Goal: Check status: Check status

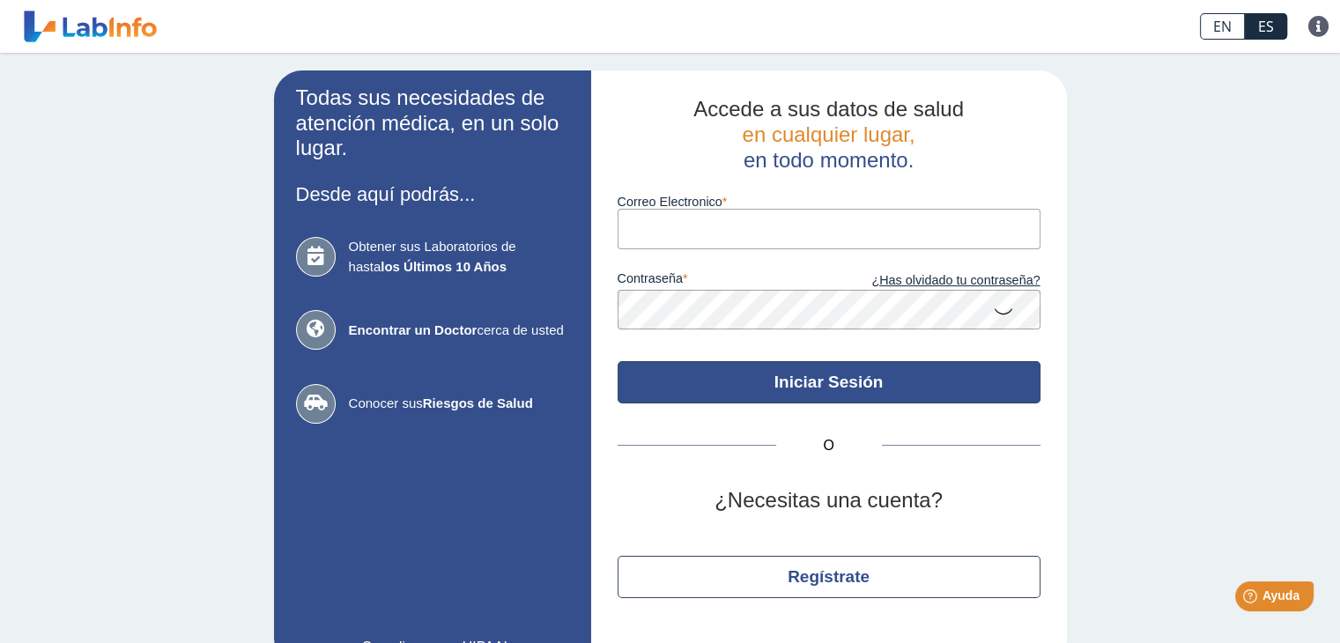
type input "[EMAIL_ADDRESS][DOMAIN_NAME]"
click at [779, 392] on button "Iniciar Sesión" at bounding box center [829, 382] width 423 height 42
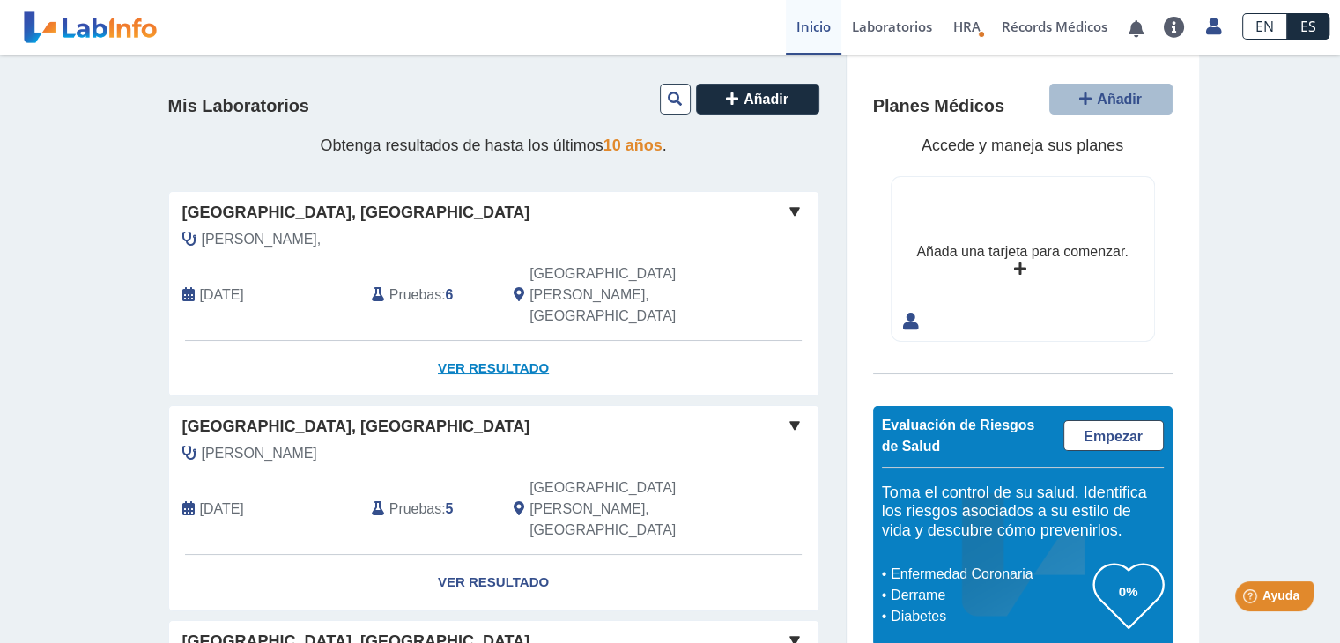
click at [478, 341] on link "Ver Resultado" at bounding box center [493, 368] width 649 height 55
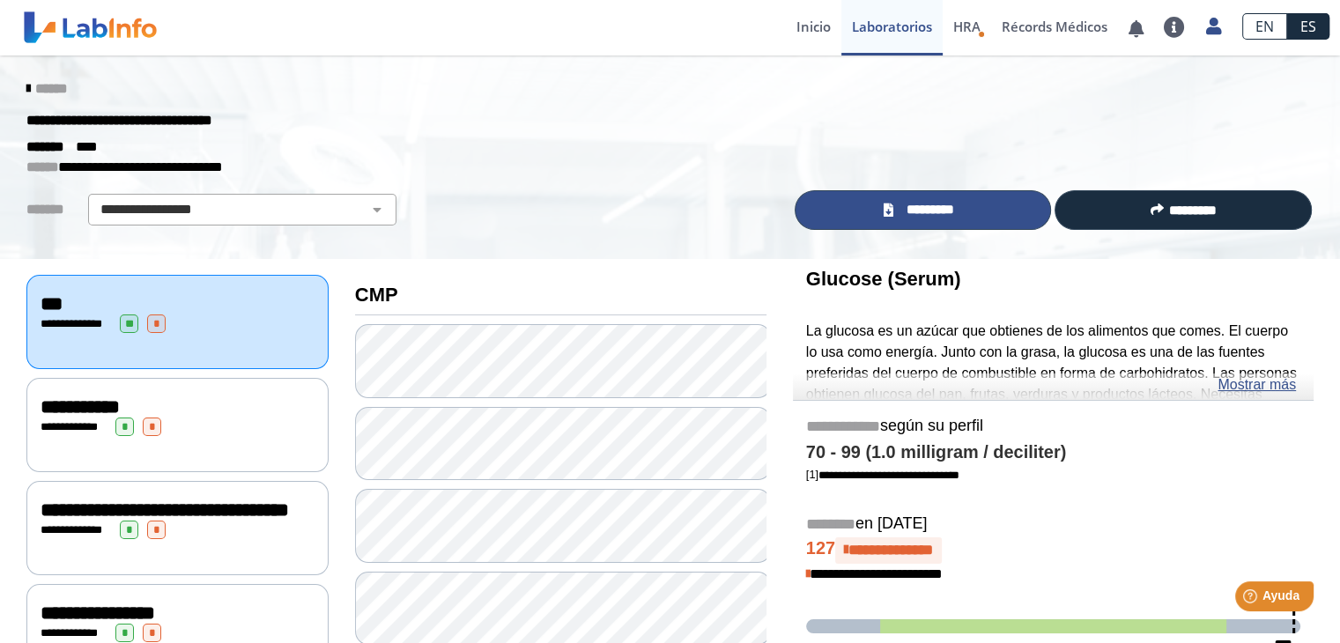
click at [936, 213] on span "*********" at bounding box center [930, 210] width 64 height 20
